Goal: Information Seeking & Learning: Understand process/instructions

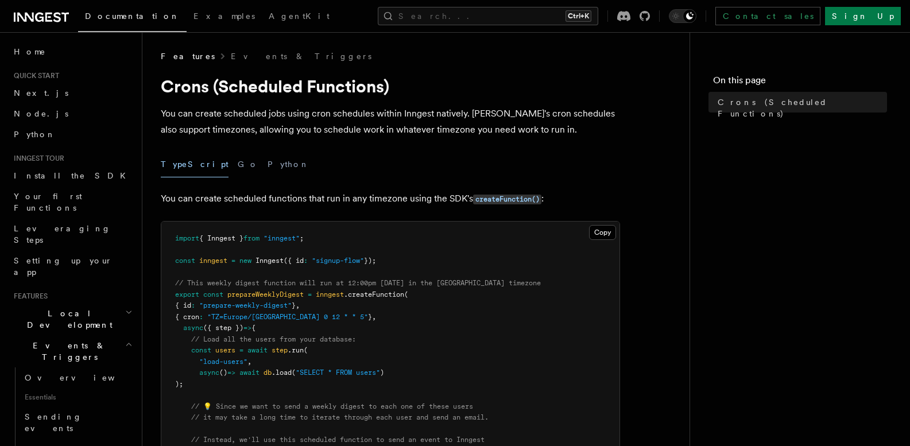
click at [286, 308] on span ""prepare-weekly-digest"" at bounding box center [245, 306] width 92 height 8
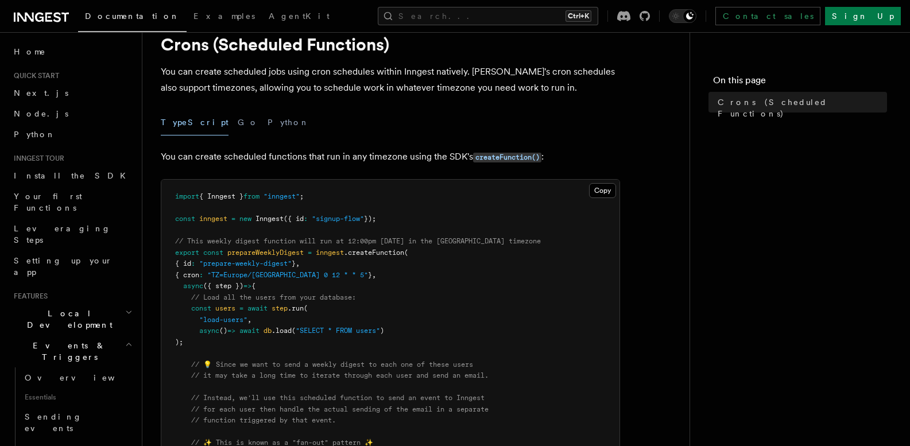
scroll to position [54, 0]
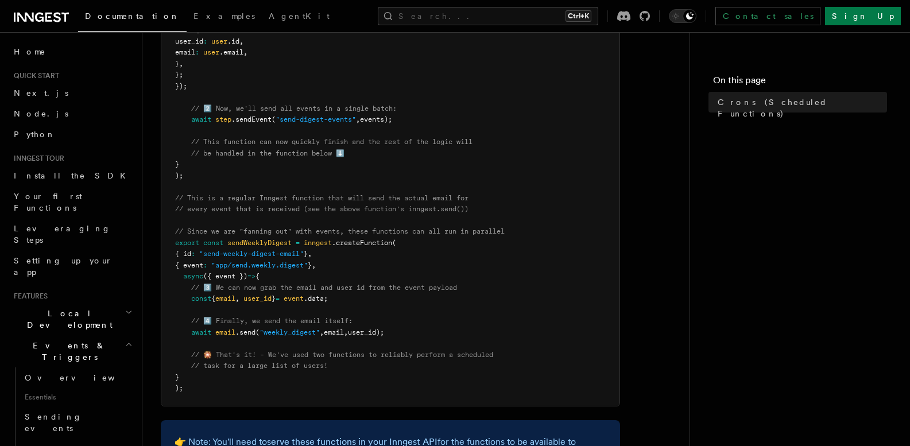
scroll to position [525, 0]
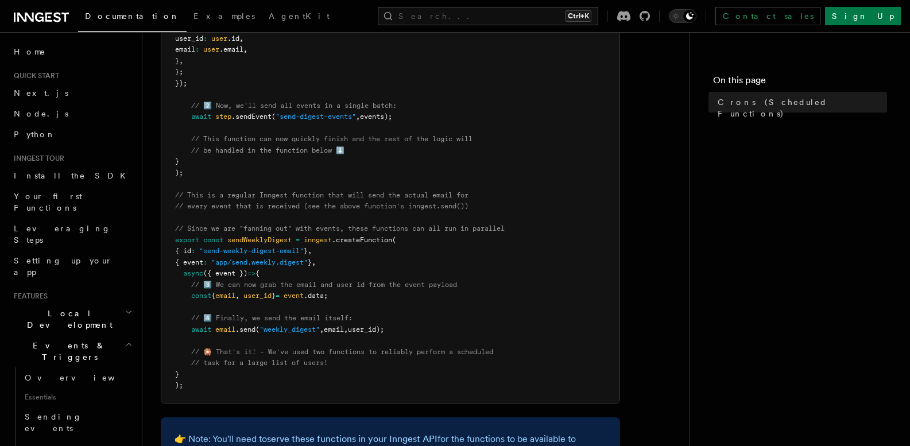
click at [314, 291] on pre "import { Inngest } from "inngest" ; const inngest = new Inngest ({ id : "signup…" at bounding box center [390, 50] width 458 height 707
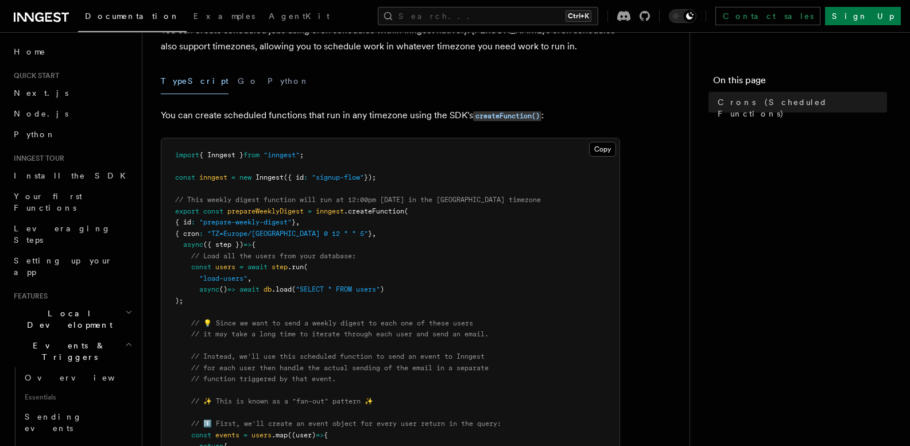
scroll to position [0, 0]
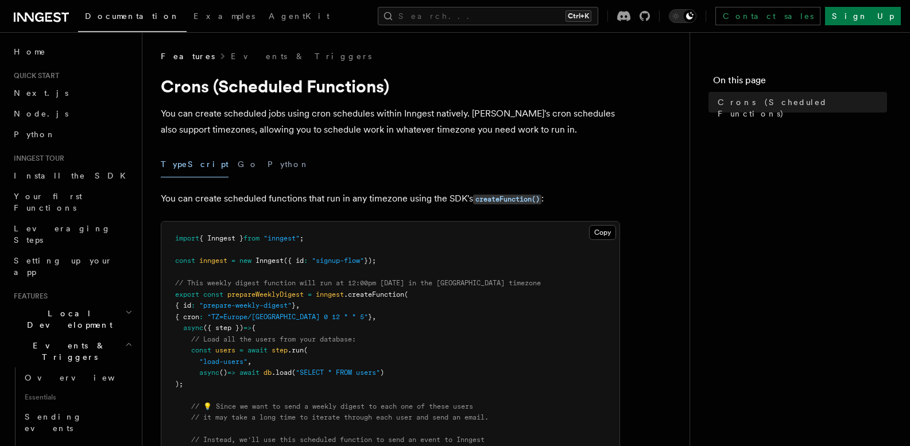
click at [289, 303] on span ""prepare-weekly-digest"" at bounding box center [245, 306] width 92 height 8
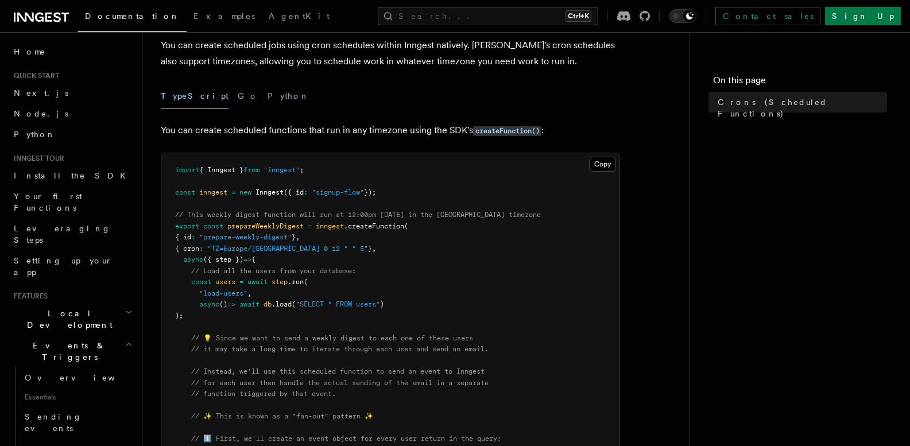
scroll to position [74, 0]
